Goal: Navigation & Orientation: Find specific page/section

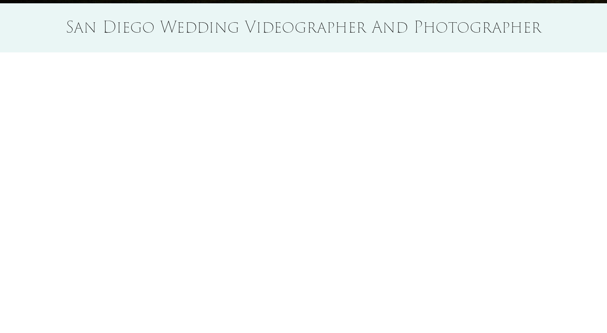
scroll to position [587, 0]
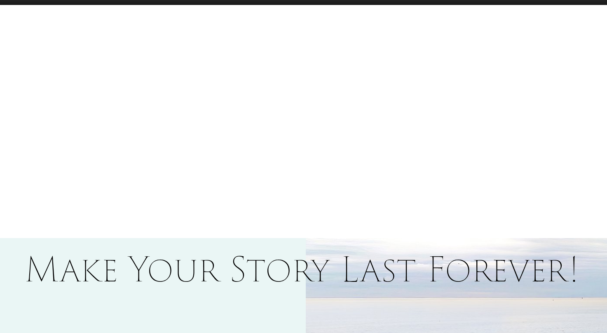
type input "*****"
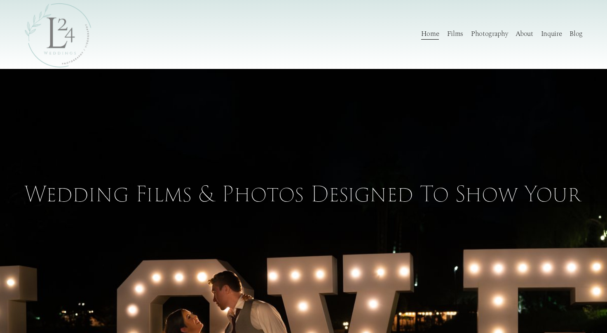
scroll to position [0, 0]
click at [522, 38] on link "About" at bounding box center [524, 34] width 17 height 12
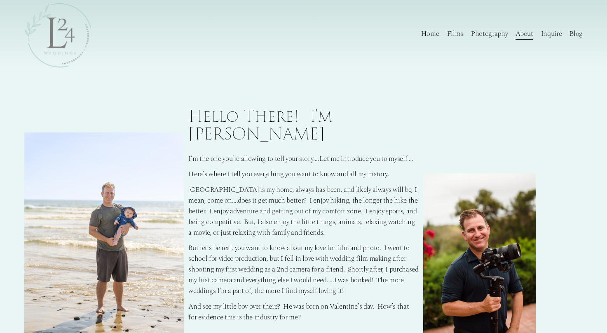
click at [488, 38] on link "Photography" at bounding box center [489, 34] width 37 height 12
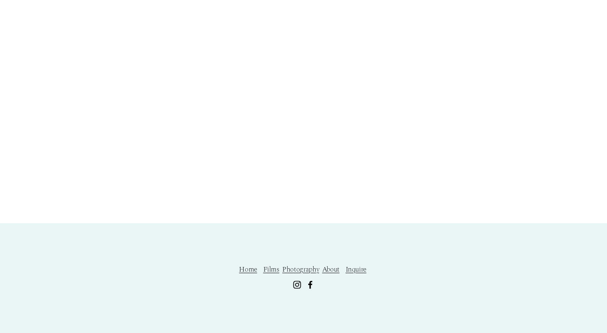
scroll to position [435, 0]
click at [301, 287] on use "Instagram" at bounding box center [297, 284] width 8 height 8
